Goal: Task Accomplishment & Management: Manage account settings

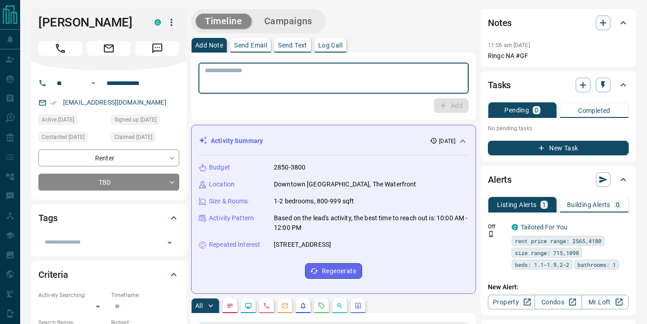
click at [225, 76] on textarea at bounding box center [334, 78] width 258 height 23
paste textarea "**********"
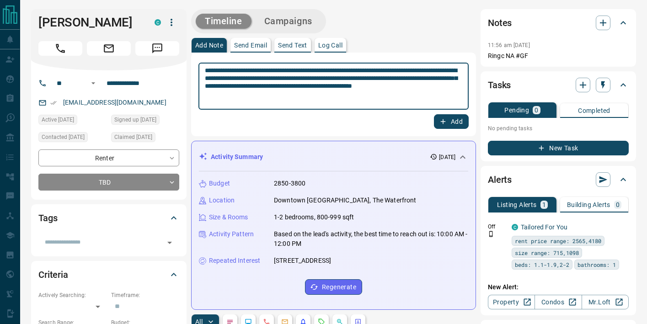
type textarea "**********"
click at [455, 123] on button "Add" at bounding box center [451, 121] width 35 height 15
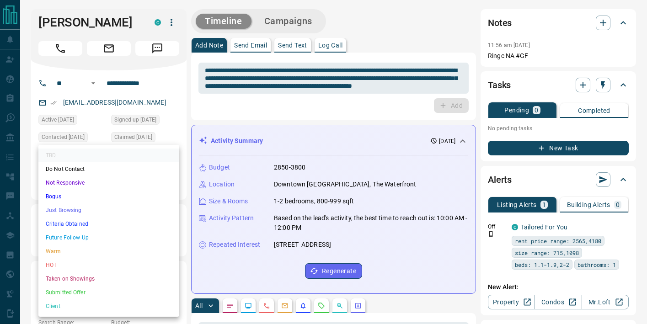
drag, startPoint x: 97, startPoint y: 239, endPoint x: 103, endPoint y: 237, distance: 5.5
click at [98, 240] on li "Future Follow Up" at bounding box center [108, 238] width 141 height 14
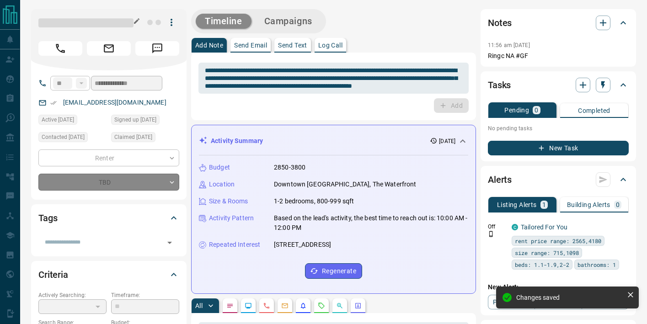
click at [89, 22] on h1 at bounding box center [85, 22] width 95 height 15
type input "*"
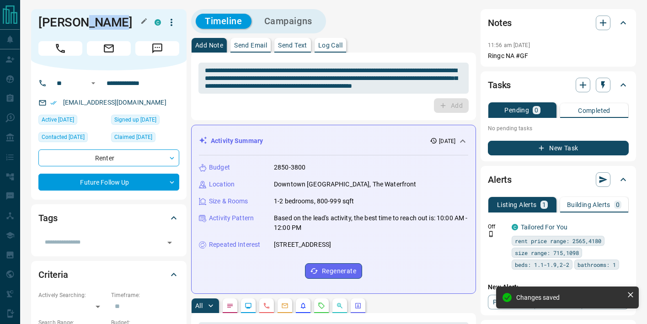
click at [89, 22] on h1 "[PERSON_NAME]" at bounding box center [89, 22] width 103 height 15
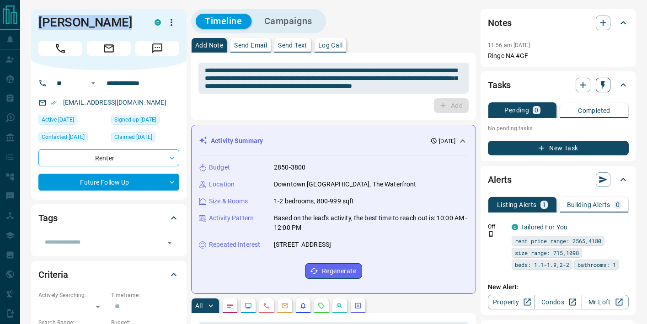
click at [604, 86] on icon "button" at bounding box center [603, 85] width 9 height 9
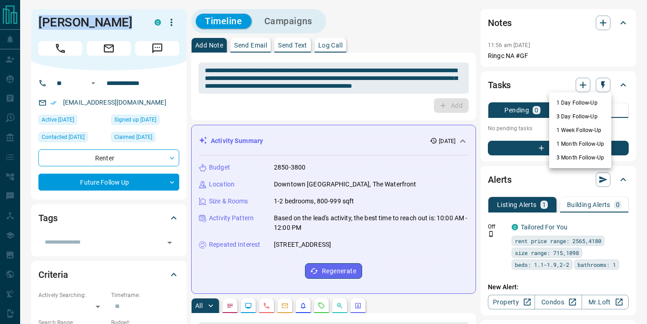
click at [573, 160] on li "3 Month Follow-Up" at bounding box center [581, 158] width 62 height 14
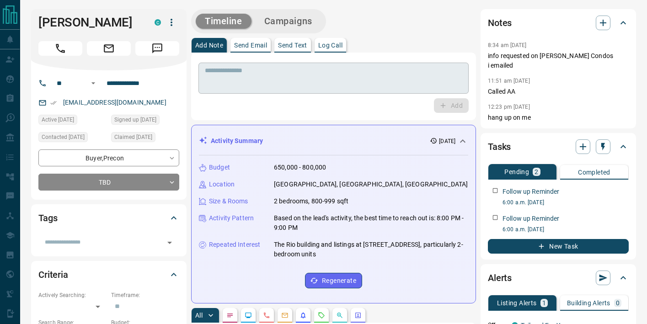
scroll to position [2, 0]
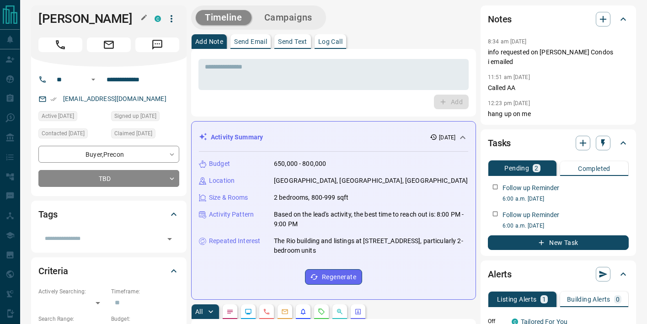
click at [87, 23] on h1 "Sineen Madni" at bounding box center [89, 18] width 103 height 15
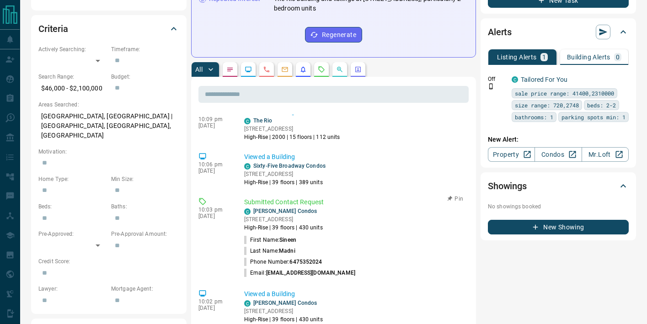
scroll to position [309, 0]
click at [289, 207] on p "Merton Yonge Condos" at bounding box center [286, 211] width 64 height 8
click at [290, 208] on link "Merton Yonge Condos" at bounding box center [286, 211] width 64 height 6
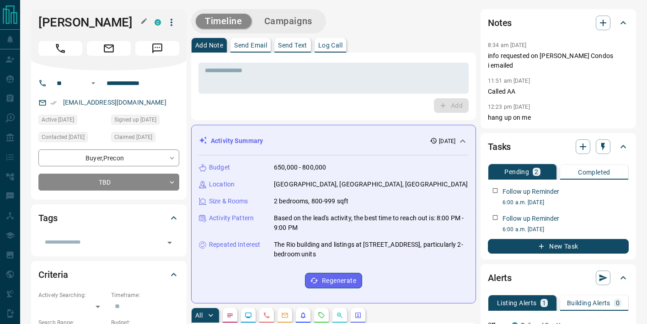
click at [69, 22] on h1 "Sineen Madni" at bounding box center [89, 22] width 103 height 15
copy div "Sineen Madni C"
click at [277, 78] on textarea at bounding box center [334, 78] width 258 height 23
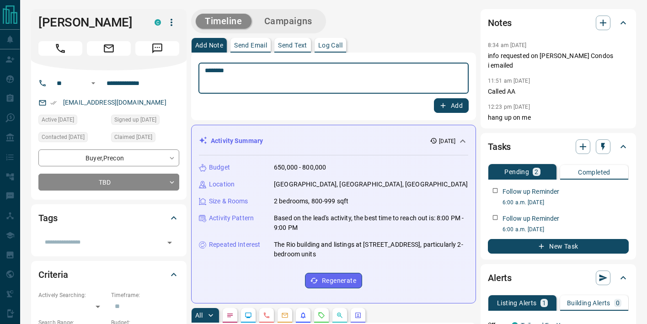
click at [222, 71] on textarea "********" at bounding box center [334, 78] width 258 height 23
type textarea "*********"
click at [442, 106] on icon "button" at bounding box center [443, 105] width 5 height 5
